Goal: Book appointment/travel/reservation

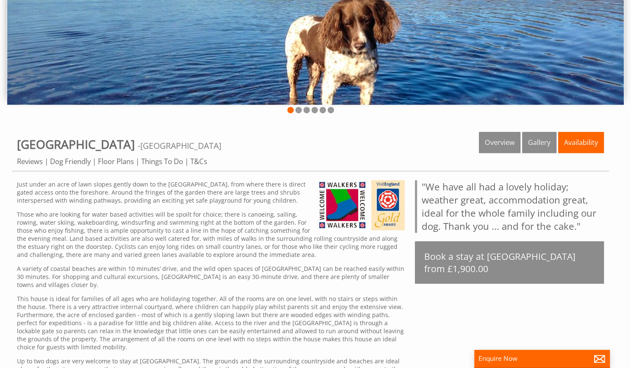
scroll to position [170, 0]
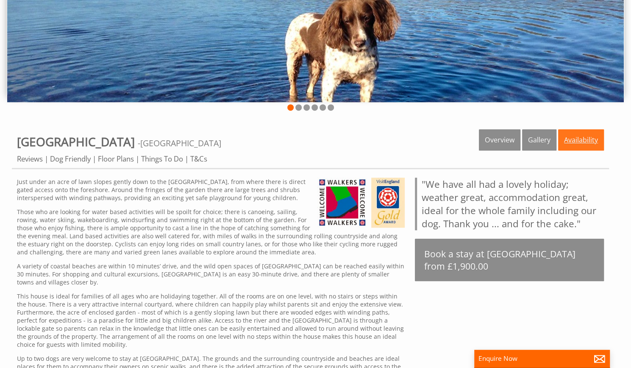
click at [575, 133] on link "Availability" at bounding box center [581, 139] width 46 height 21
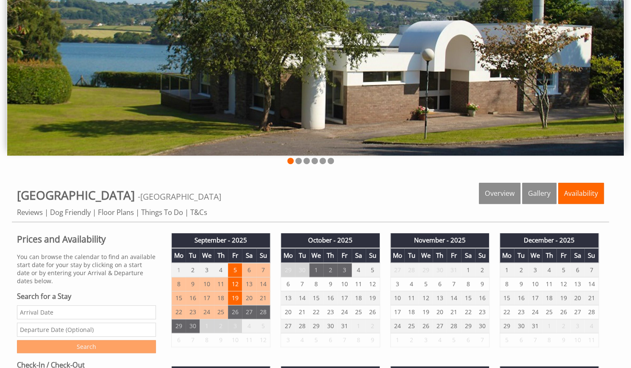
scroll to position [212, 0]
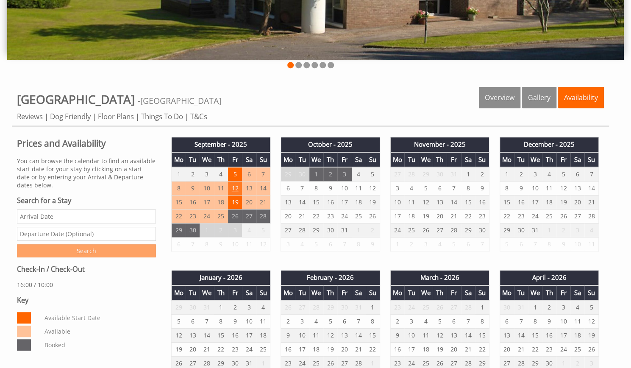
click at [232, 183] on td "12" at bounding box center [235, 188] width 14 height 14
click at [235, 173] on td "5" at bounding box center [235, 174] width 14 height 14
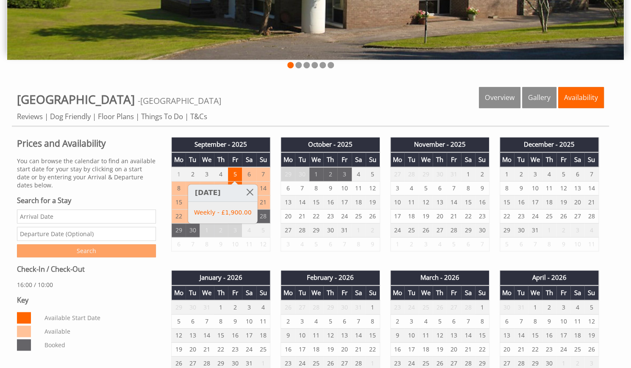
click at [235, 181] on div at bounding box center [234, 182] width 7 height 3
click at [176, 192] on td "8" at bounding box center [179, 188] width 14 height 14
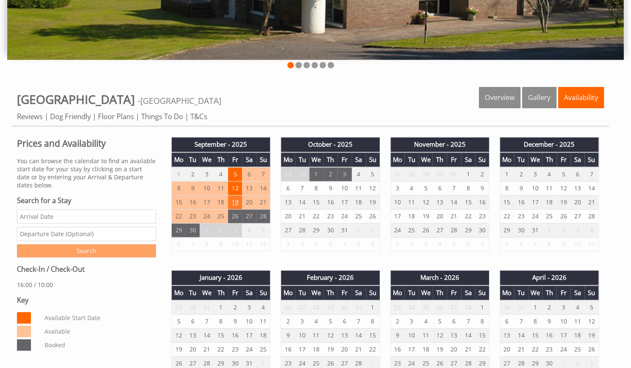
click at [239, 201] on td "19" at bounding box center [235, 202] width 14 height 14
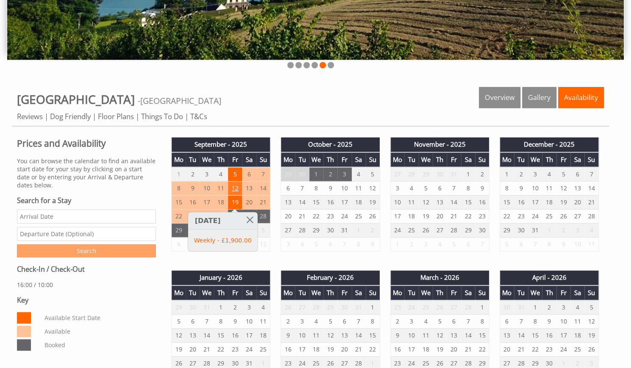
click at [237, 189] on td "12" at bounding box center [235, 188] width 14 height 14
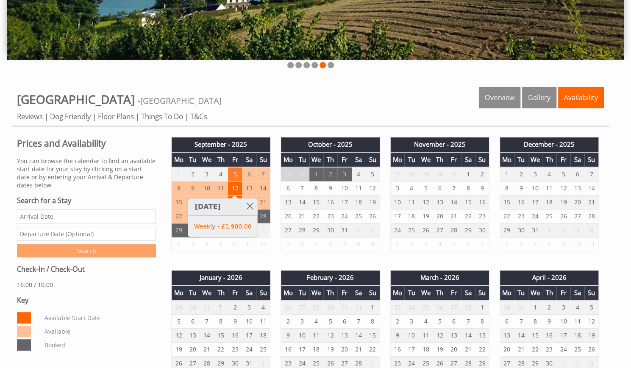
click at [235, 171] on td "5" at bounding box center [235, 174] width 14 height 14
